Goal: Information Seeking & Learning: Learn about a topic

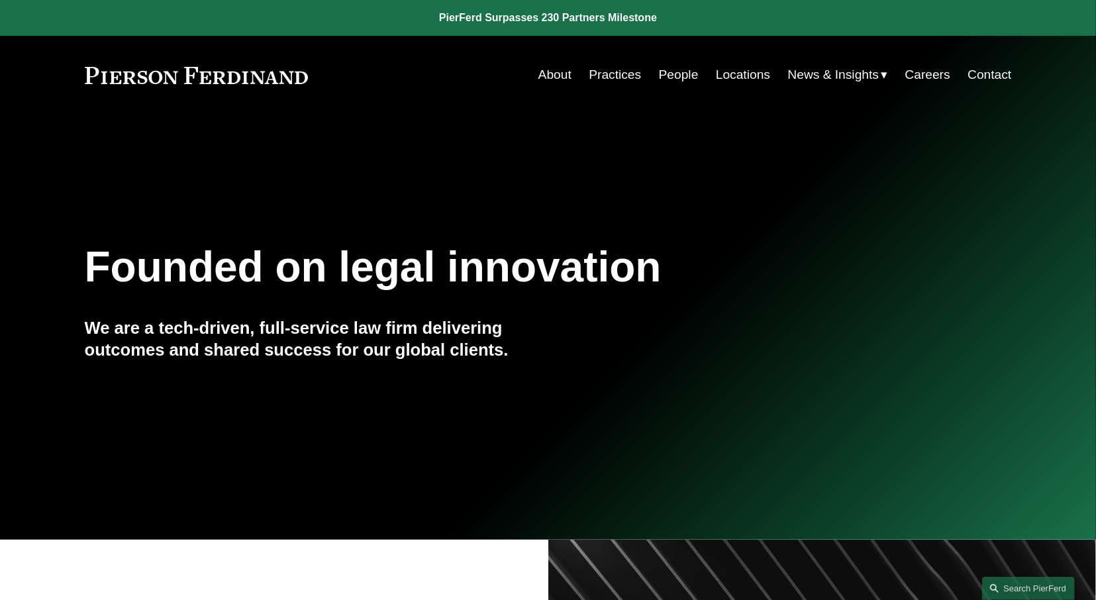
click at [630, 78] on link "Practices" at bounding box center [615, 74] width 52 height 25
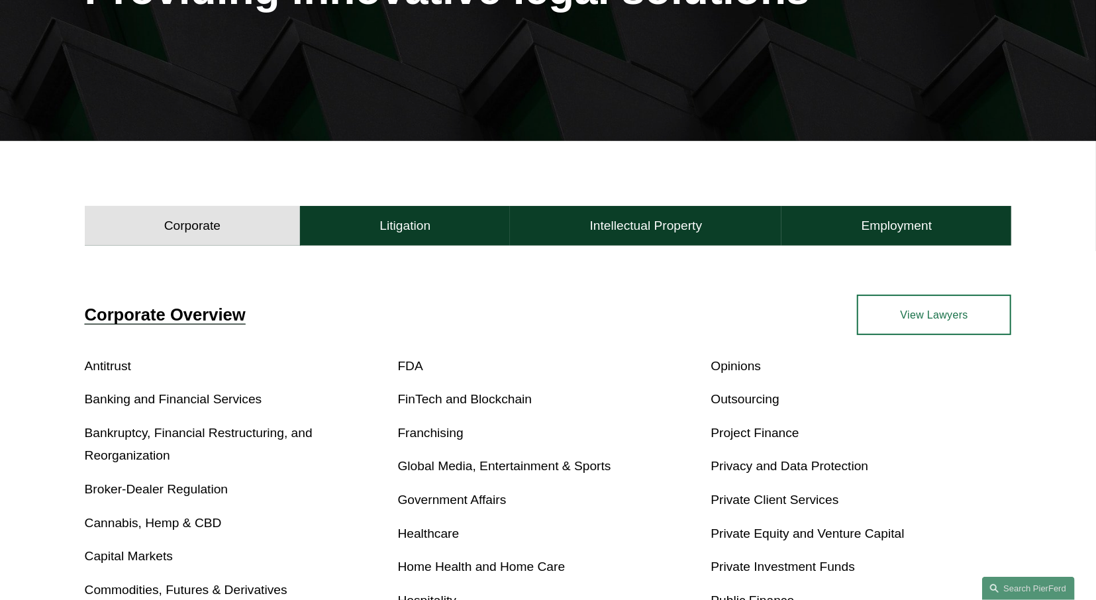
scroll to position [246, 0]
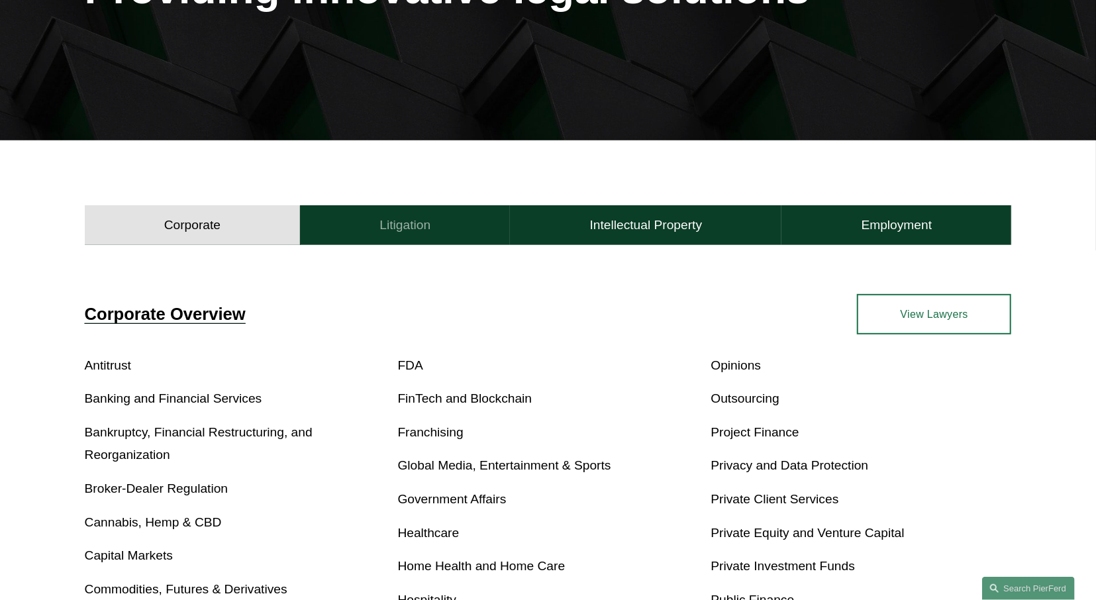
click at [386, 230] on h4 "Litigation" at bounding box center [405, 225] width 51 height 16
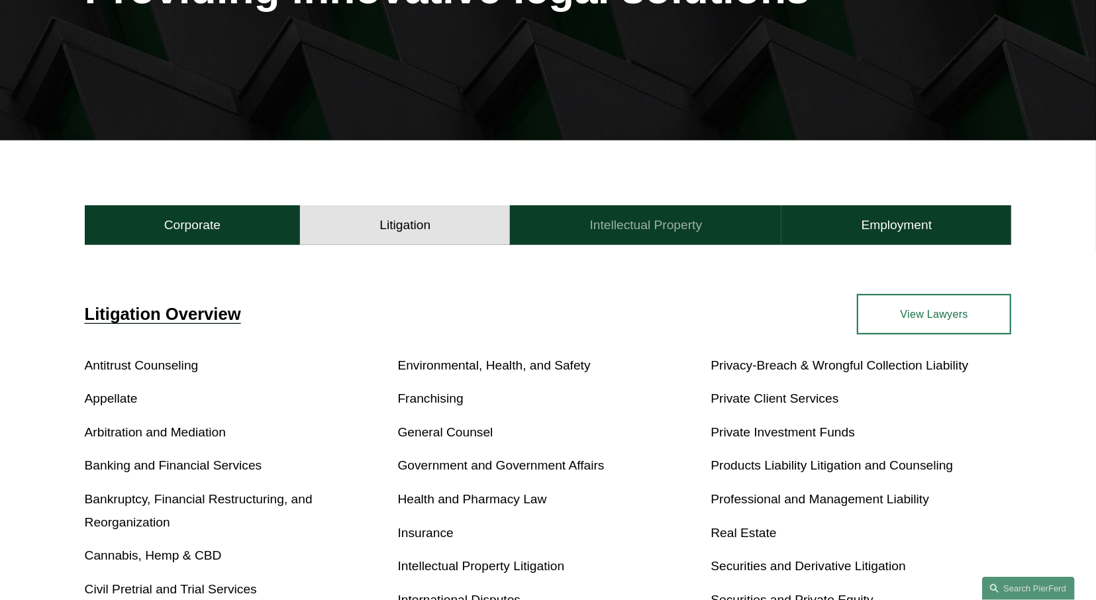
click at [669, 239] on button "Intellectual Property" at bounding box center [646, 225] width 272 height 40
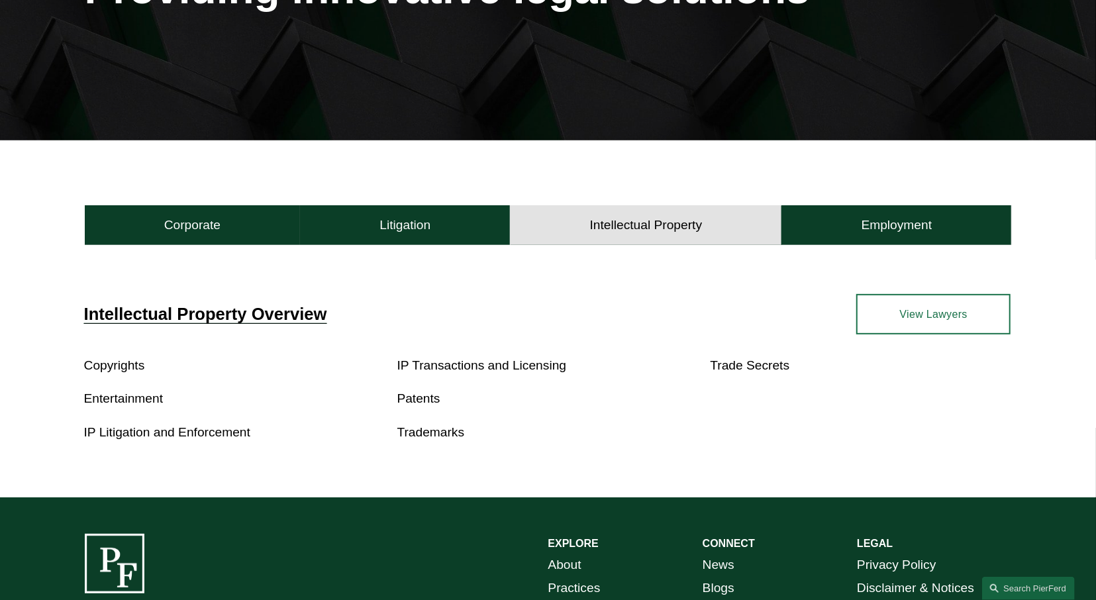
click at [879, 245] on div "Corporate Overview Antitrust Banking and Financial Services Bankruptcy, Financi…" at bounding box center [548, 371] width 1096 height 252
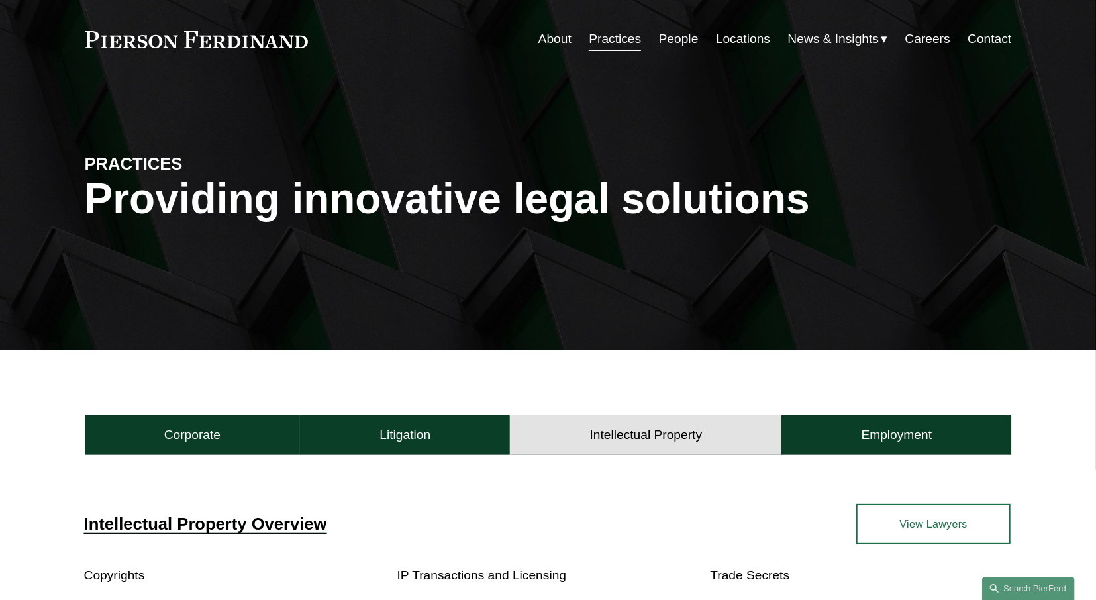
scroll to position [0, 0]
